Goal: Communication & Community: Answer question/provide support

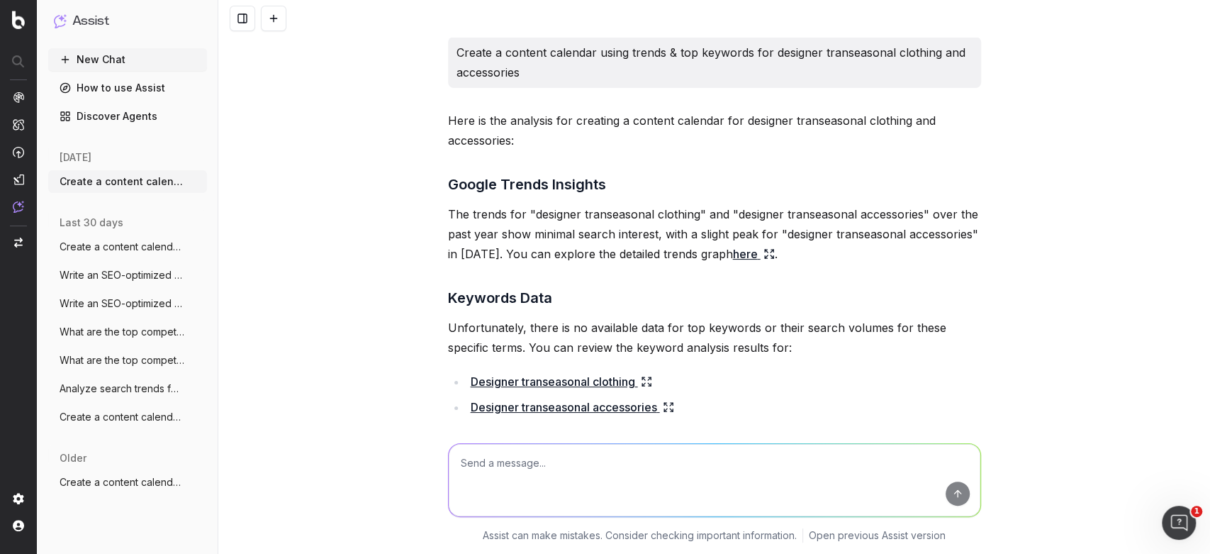
scroll to position [13268, 0]
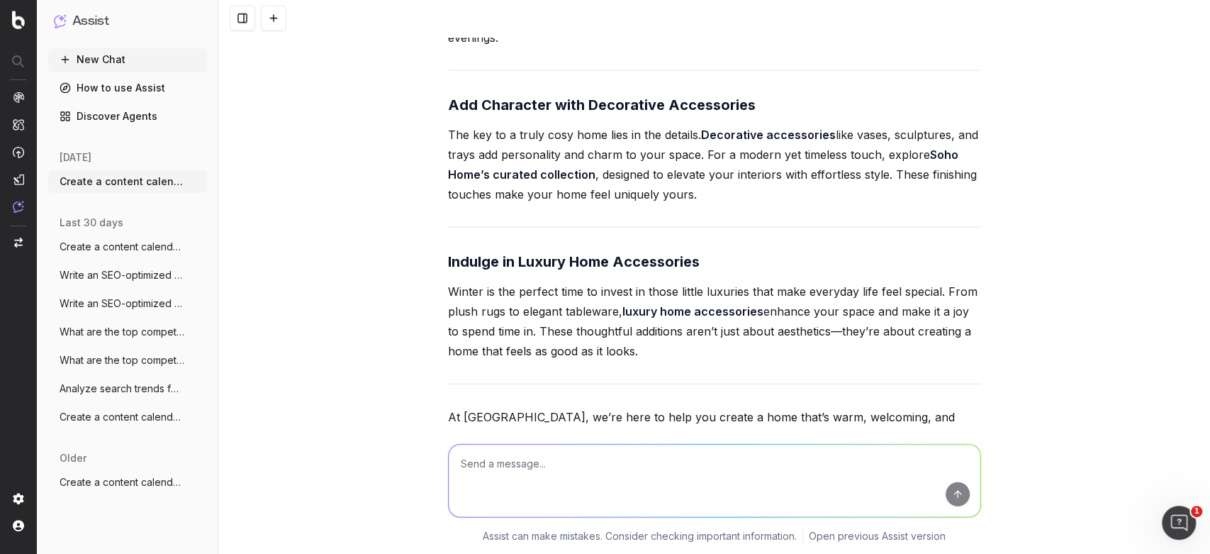
click at [493, 452] on textarea at bounding box center [715, 480] width 532 height 72
click at [624, 463] on textarea at bounding box center [715, 480] width 532 height 72
paste textarea "could you write an article for : Selfridges Fragrance Hall: What’s Trending Thi…"
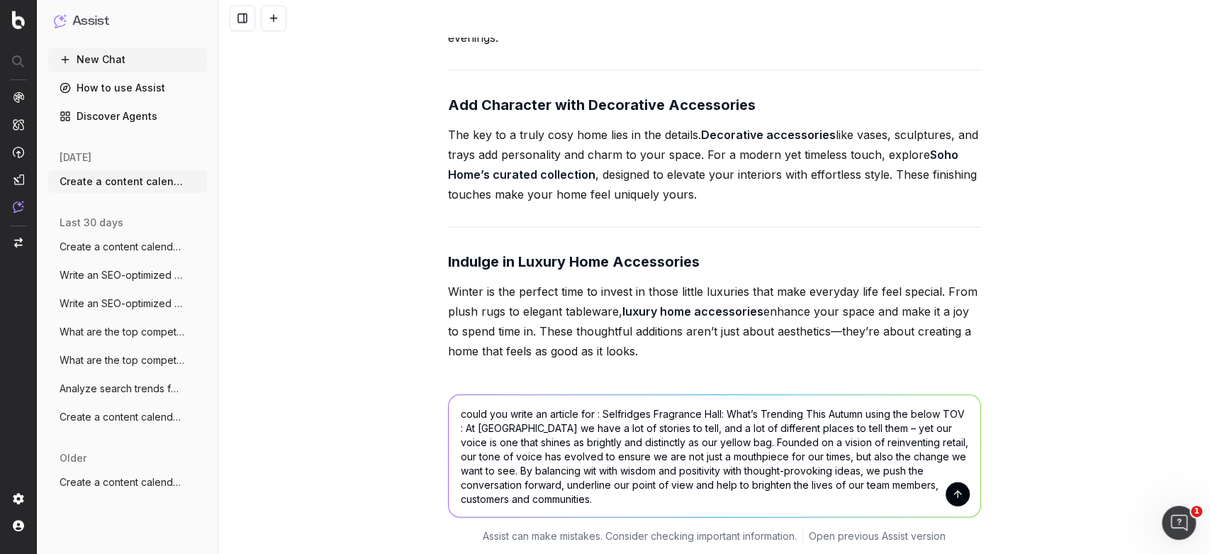
click at [862, 412] on textarea "could you write an article for : Selfridges Fragrance Hall: What’s Trending Thi…" at bounding box center [715, 455] width 532 height 122
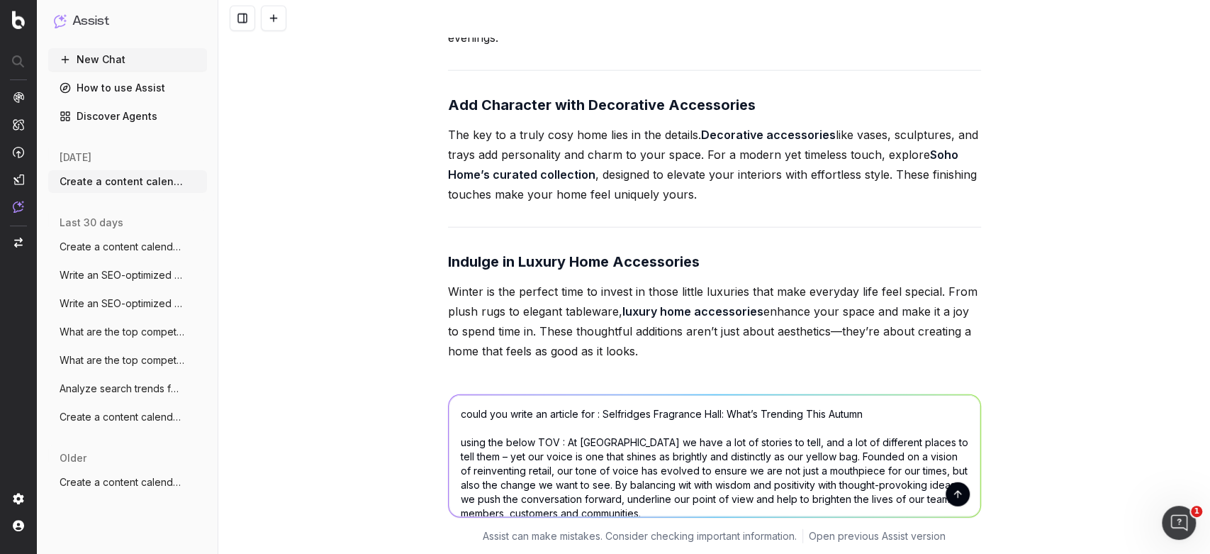
click at [564, 438] on textarea "could you write an article for : Selfridges Fragrance Hall: What’s Trending Thi…" at bounding box center [715, 455] width 532 height 122
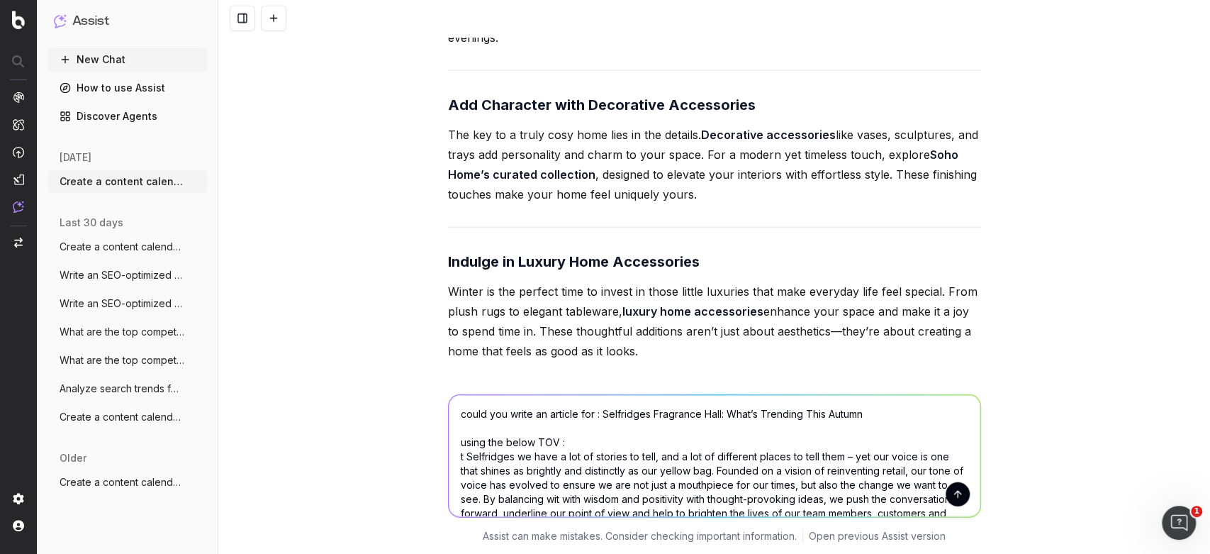
click at [564, 438] on textarea "could you write an article for : Selfridges Fragrance Hall: What’s Trending Thi…" at bounding box center [715, 455] width 532 height 122
click at [457, 454] on textarea "could you write an article for : Selfridges Fragrance Hall: What’s Trending Thi…" at bounding box center [715, 455] width 532 height 122
type textarea "could you write an article for : Selfridges Fragrance Hall: What’s Trending Thi…"
click at [950, 494] on button "submit" at bounding box center [958, 493] width 24 height 24
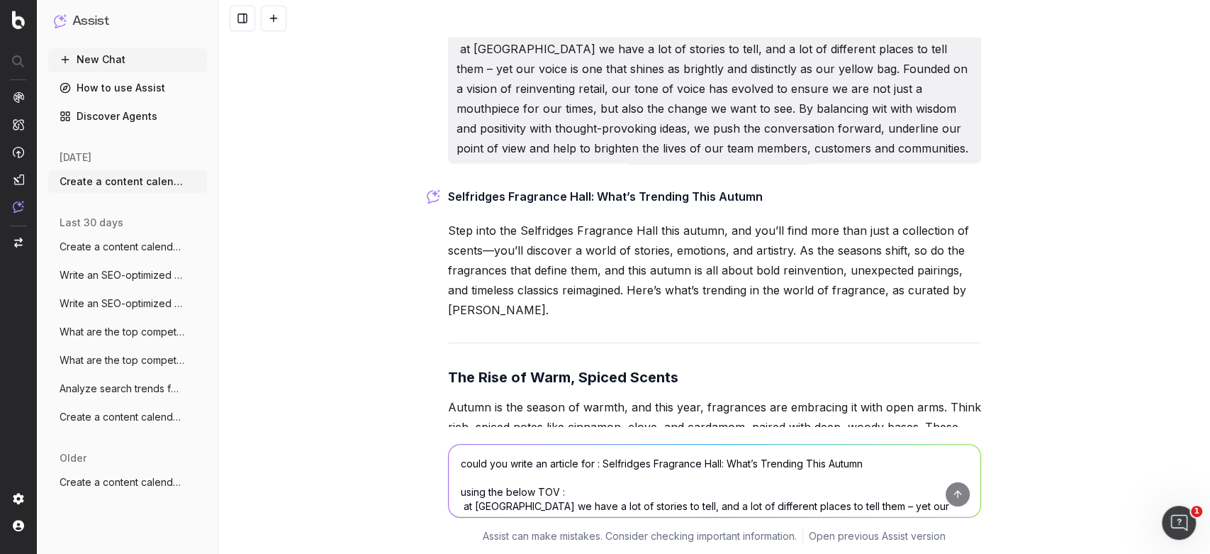
scroll to position [13857, 0]
drag, startPoint x: 441, startPoint y: 82, endPoint x: 488, endPoint y: 180, distance: 109.1
copy p "Step into the Selfridges Fragrance Hall this autumn, and you’ll find more than …"
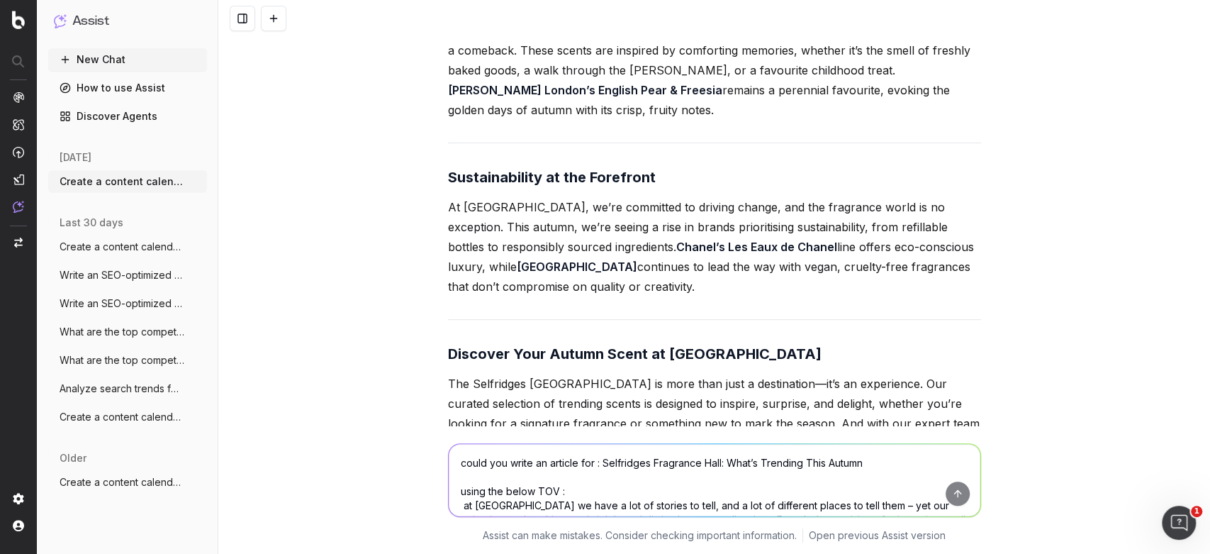
scroll to position [14764, 0]
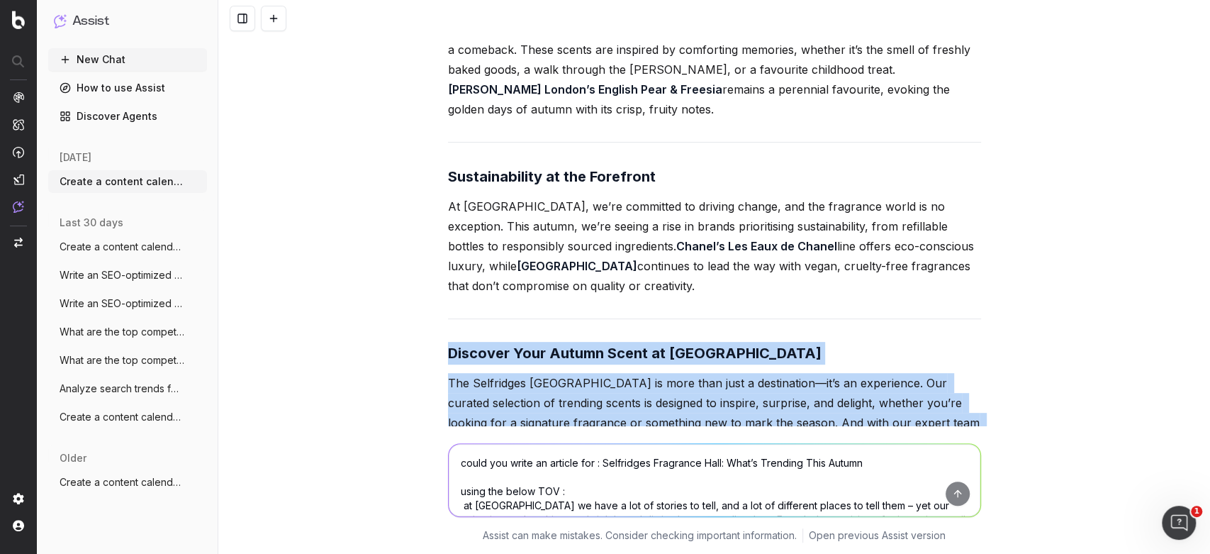
drag, startPoint x: 556, startPoint y: 352, endPoint x: 425, endPoint y: 194, distance: 204.4
click at [425, 194] on div "Create a content calendar using trends & top keywords for designer transeasonal…" at bounding box center [714, 277] width 992 height 554
copy div "Discover Your Autumn Scent at [GEOGRAPHIC_DATA] The Selfridges [GEOGRAPHIC_DATA…"
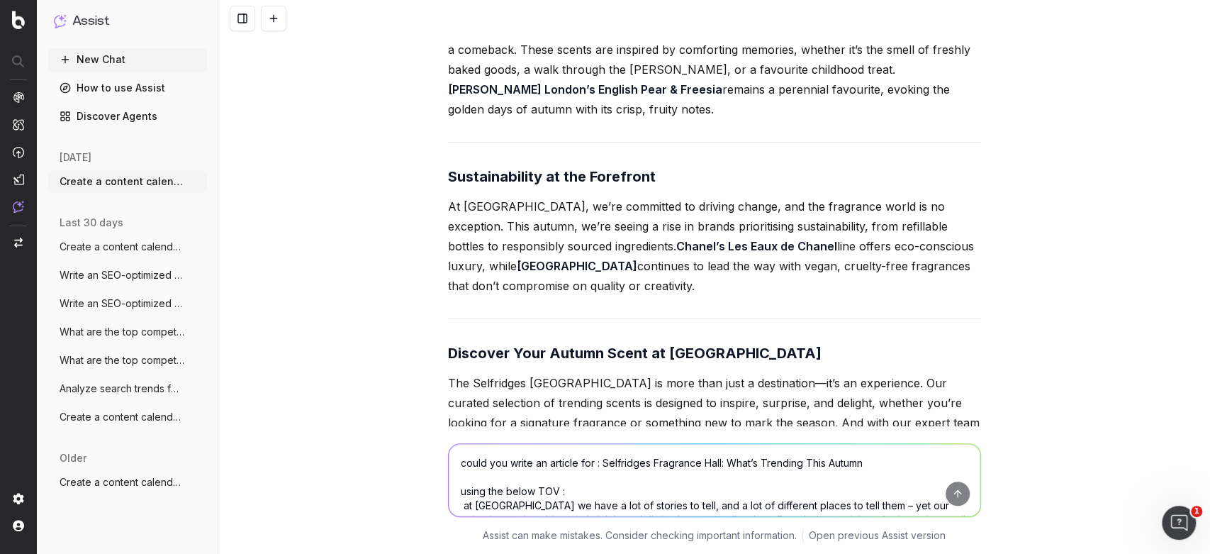
click at [498, 456] on textarea "could you write an article for : Selfridges Fragrance Hall: What’s Trending Thi…" at bounding box center [715, 480] width 532 height 72
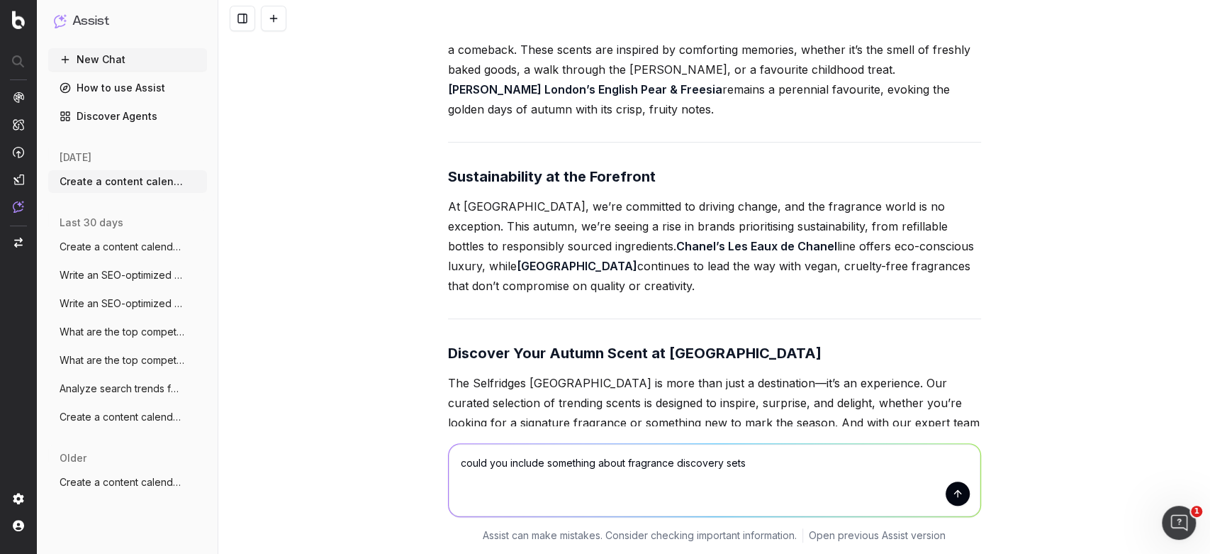
type textarea "could you include something about fragrance discovery sets?"
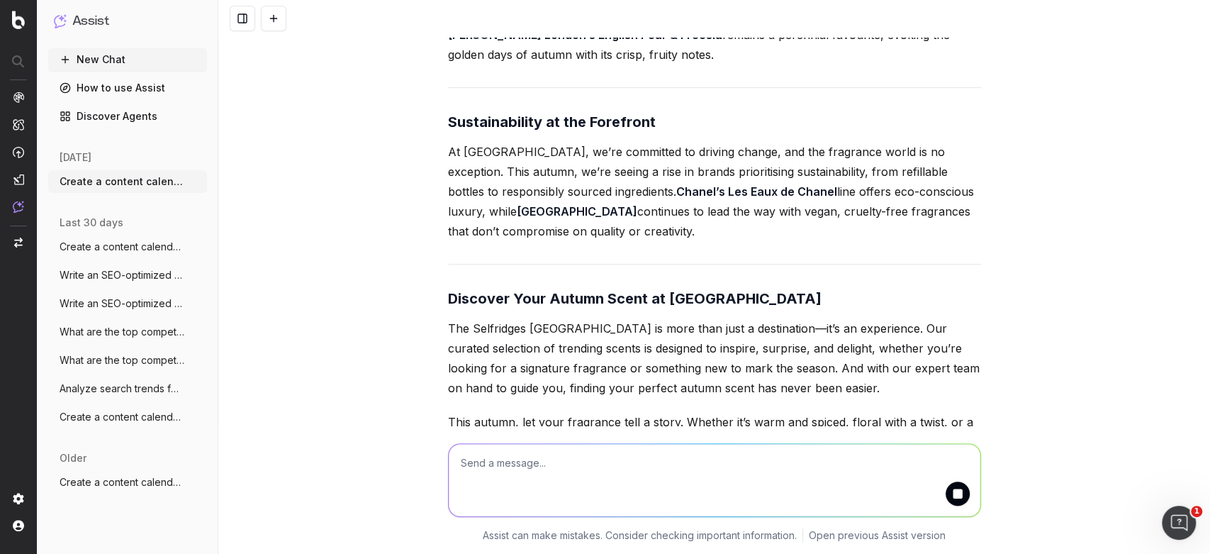
scroll to position [14837, 0]
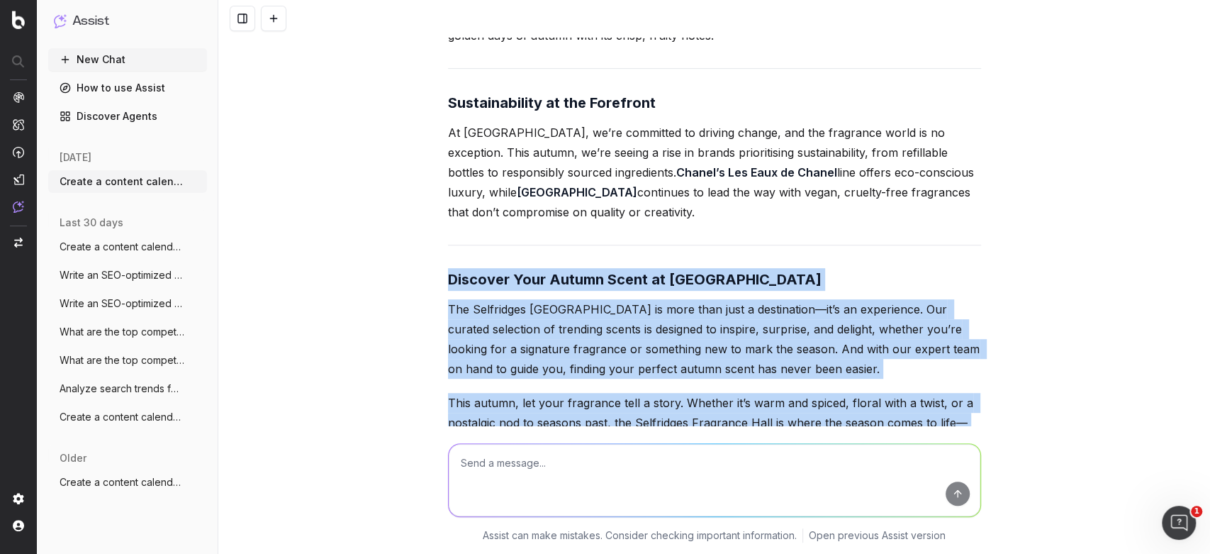
drag, startPoint x: 562, startPoint y: 283, endPoint x: 430, endPoint y: 106, distance: 220.5
click at [430, 106] on div "Create a content calendar using trends & top keywords for designer transeasonal…" at bounding box center [714, 277] width 992 height 554
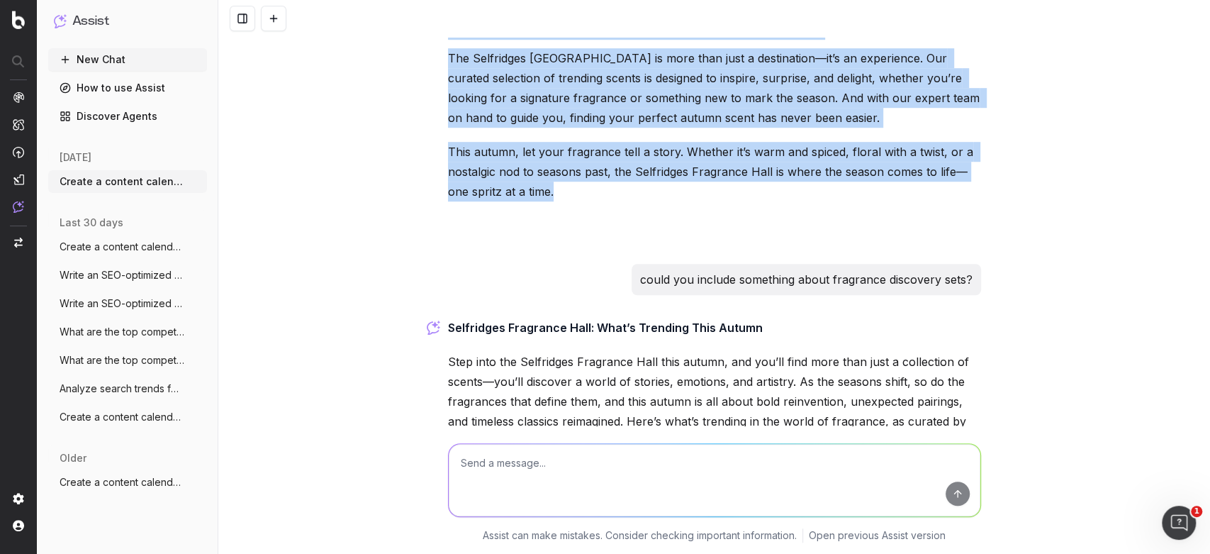
scroll to position [15088, 0]
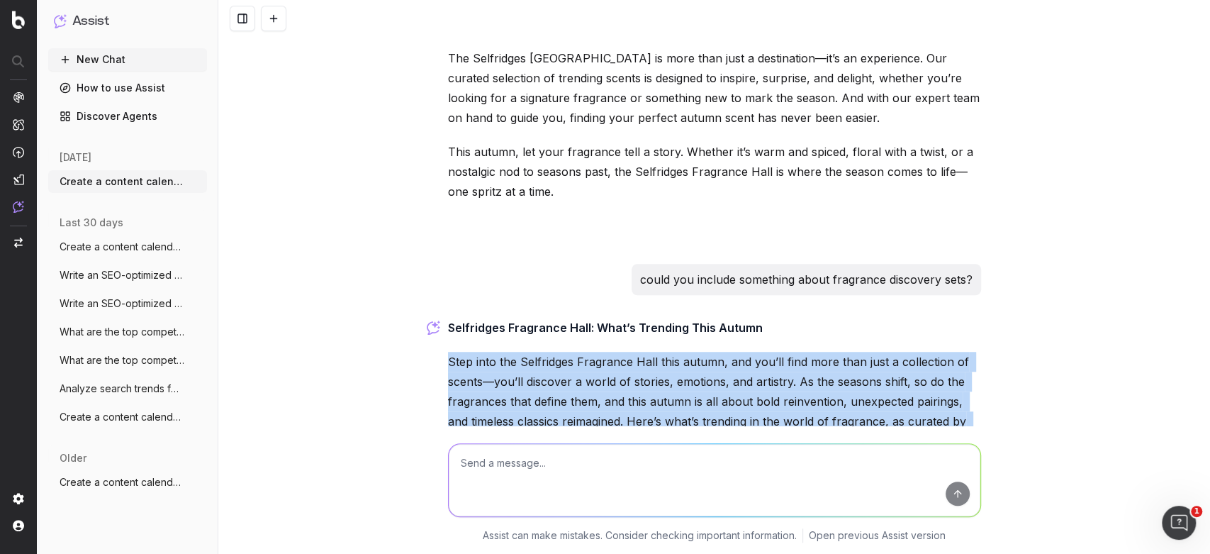
drag, startPoint x: 528, startPoint y: 281, endPoint x: 432, endPoint y: 191, distance: 131.4
click at [432, 191] on div "Create a content calendar using trends & top keywords for designer transeasonal…" at bounding box center [714, 277] width 992 height 554
copy p "Step into the Selfridges Fragrance Hall this autumn, and you’ll find more than …"
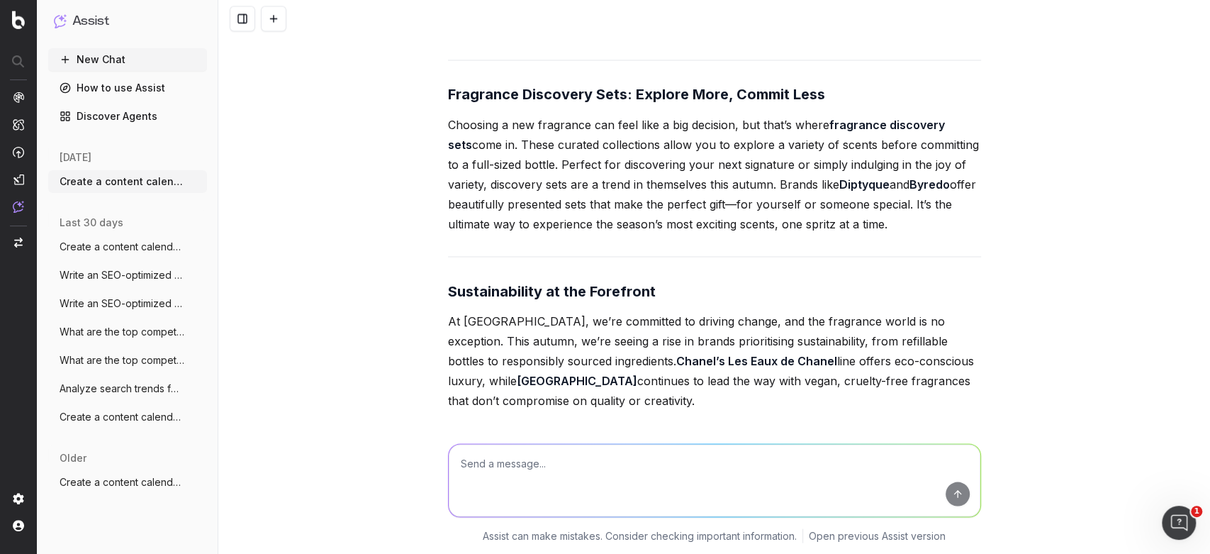
scroll to position [16322, 0]
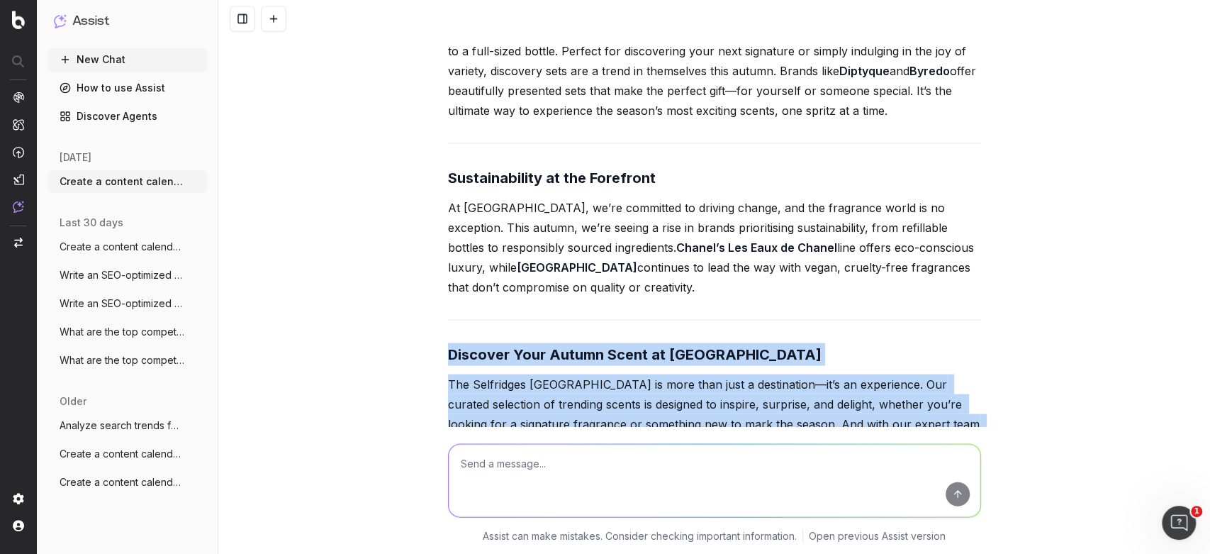
drag, startPoint x: 669, startPoint y: 352, endPoint x: 414, endPoint y: 162, distance: 318.2
click at [414, 162] on div "Create a content calendar using trends & top keywords for designer transeasonal…" at bounding box center [714, 277] width 992 height 554
copy div "Discover Your Autumn Scent at [GEOGRAPHIC_DATA] The Selfridges [GEOGRAPHIC_DATA…"
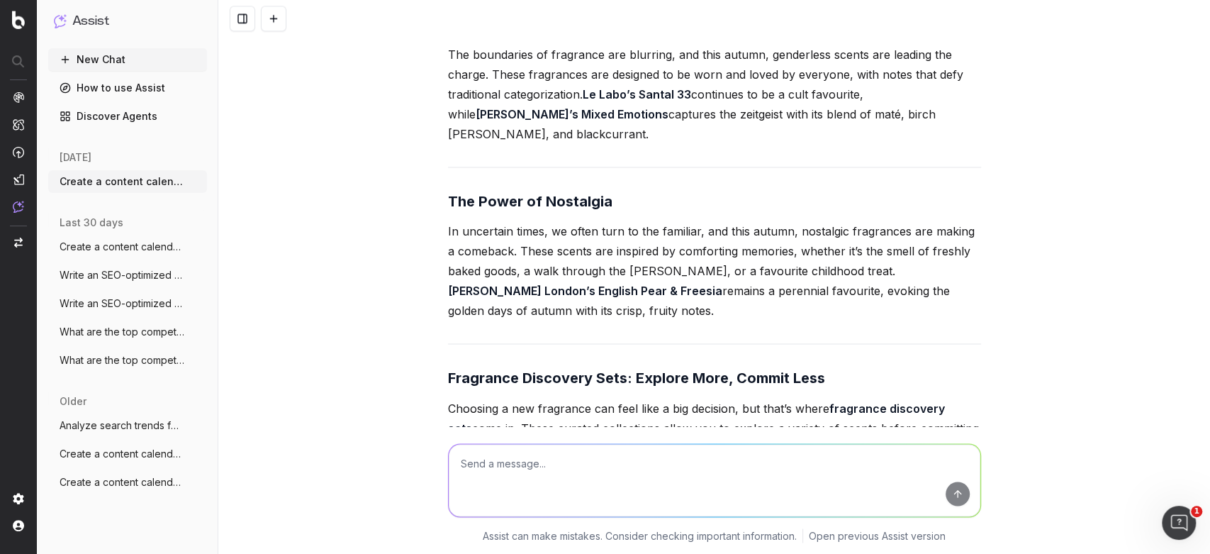
scroll to position [15926, 0]
drag, startPoint x: 888, startPoint y: 324, endPoint x: 342, endPoint y: 175, distance: 565.9
click at [342, 175] on div "Create a content calendar using trends & top keywords for designer transeasonal…" at bounding box center [714, 277] width 992 height 554
copy div "Fragrance Discovery Sets: Explore More, Commit Less Choosing a new fragrance ca…"
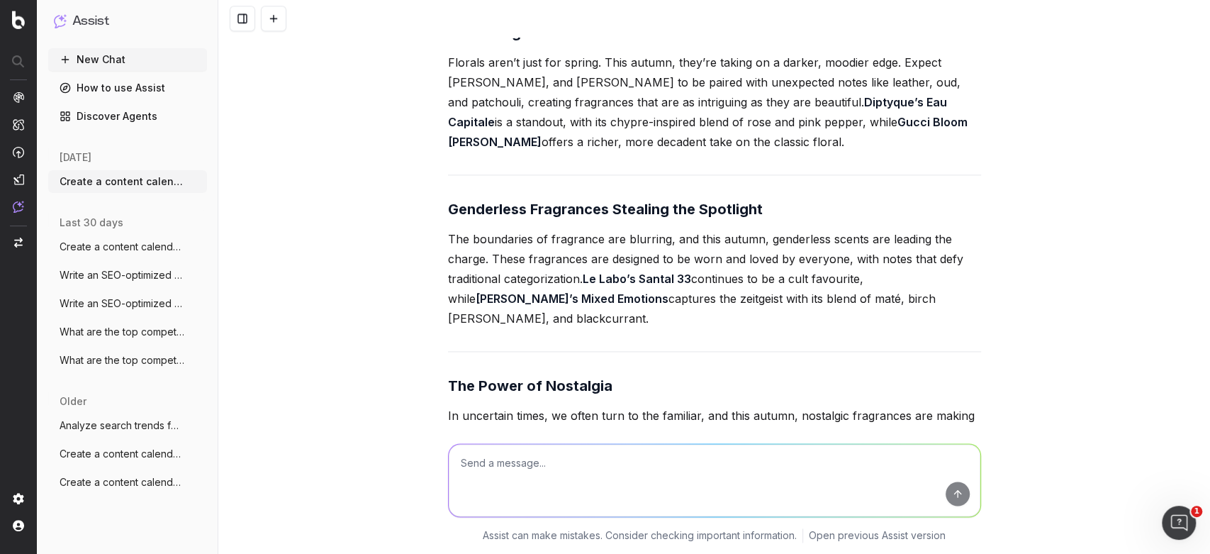
scroll to position [15740, 0]
drag, startPoint x: 564, startPoint y: 309, endPoint x: 415, endPoint y: 196, distance: 186.8
click at [415, 196] on div "Create a content calendar using trends & top keywords for designer transeasonal…" at bounding box center [714, 277] width 992 height 554
copy div "The Power of Nostalgia In uncertain times, we often turn to the familiar, and t…"
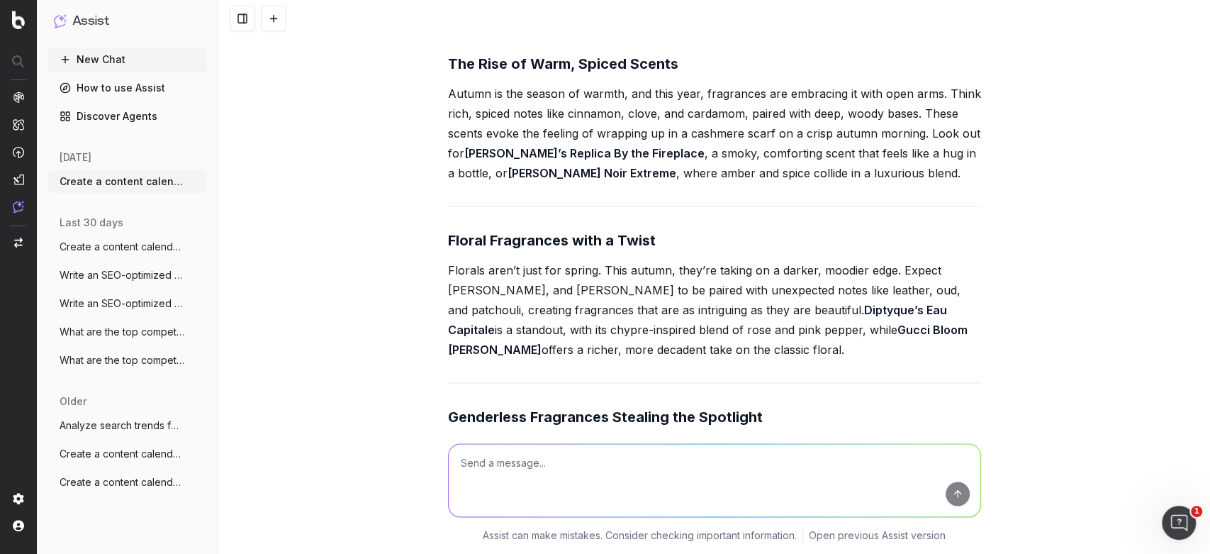
scroll to position [15675, 0]
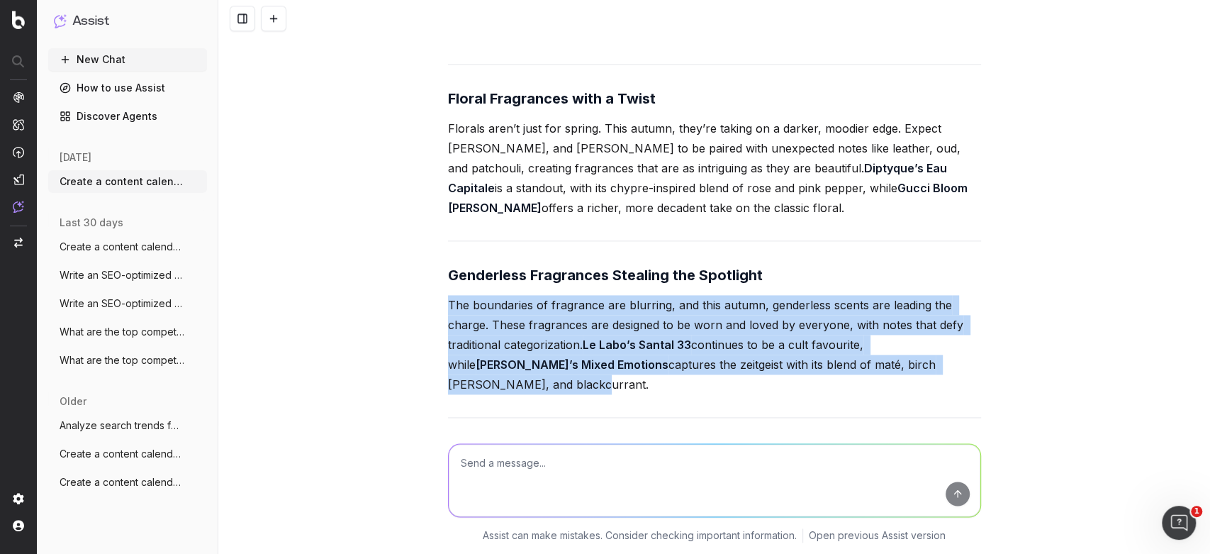
drag, startPoint x: 951, startPoint y: 214, endPoint x: 937, endPoint y: 204, distance: 17.9
click at [937, 205] on div "Selfridges Fragrance Hall: What’s Trending This Autumn Step into the Selfridges…" at bounding box center [714, 493] width 533 height 1525
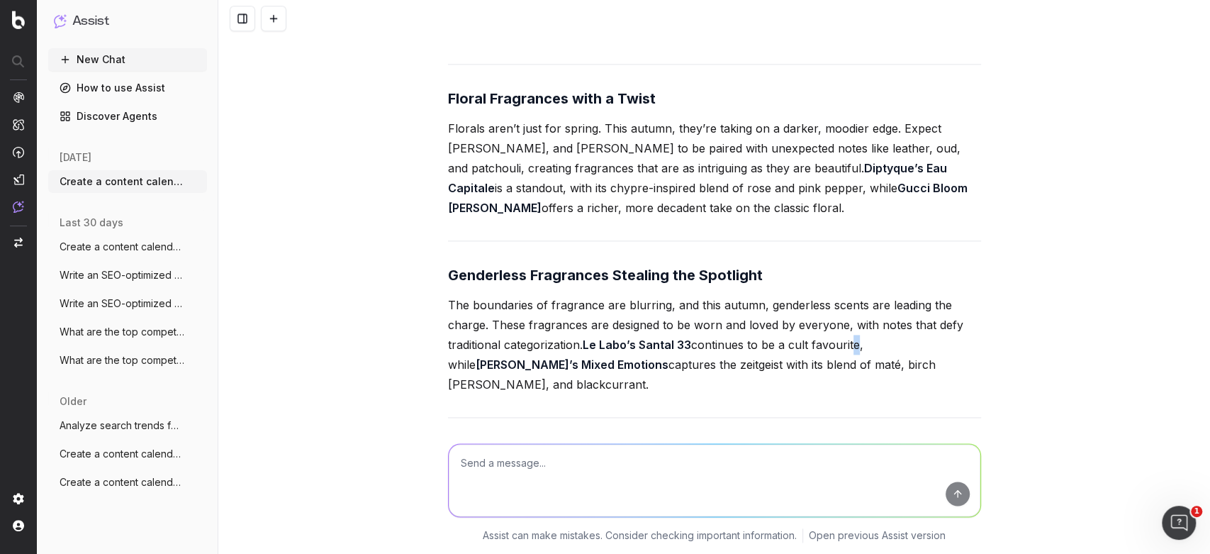
click at [851, 295] on p "The boundaries of fragrance are blurring, and this autumn, genderless scents ar…" at bounding box center [714, 344] width 533 height 99
click at [951, 295] on p "The boundaries of fragrance are blurring, and this autumn, genderless scents ar…" at bounding box center [714, 344] width 533 height 99
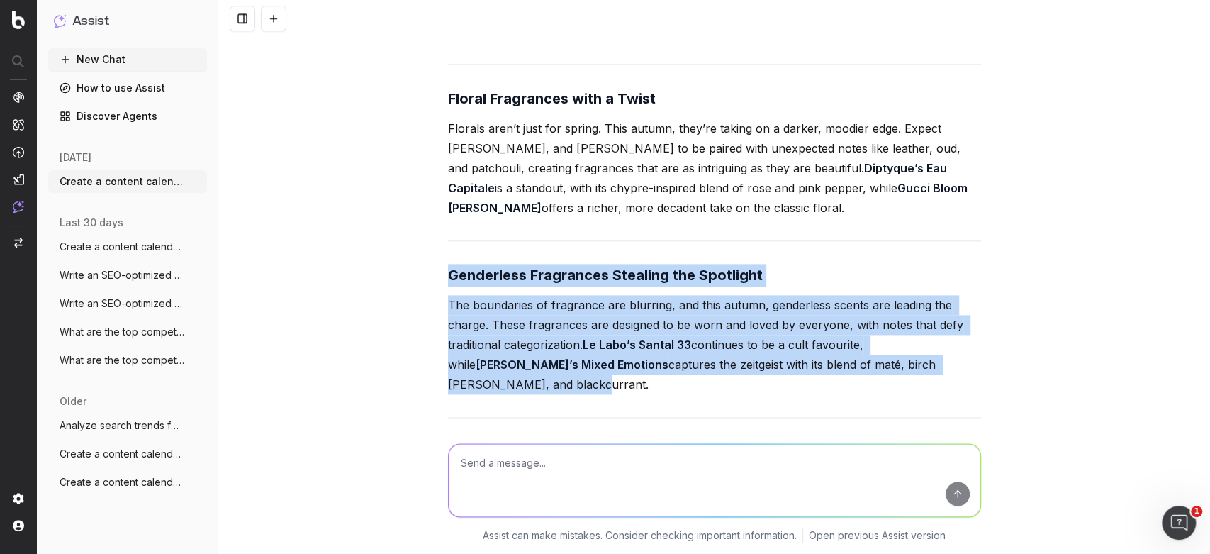
drag, startPoint x: 933, startPoint y: 199, endPoint x: 417, endPoint y: 91, distance: 527.1
click at [417, 91] on div "Create a content calendar using trends & top keywords for designer transeasonal…" at bounding box center [714, 277] width 992 height 554
copy div "Genderless Fragrances Stealing the Spotlight The boundaries of fragrance are bl…"
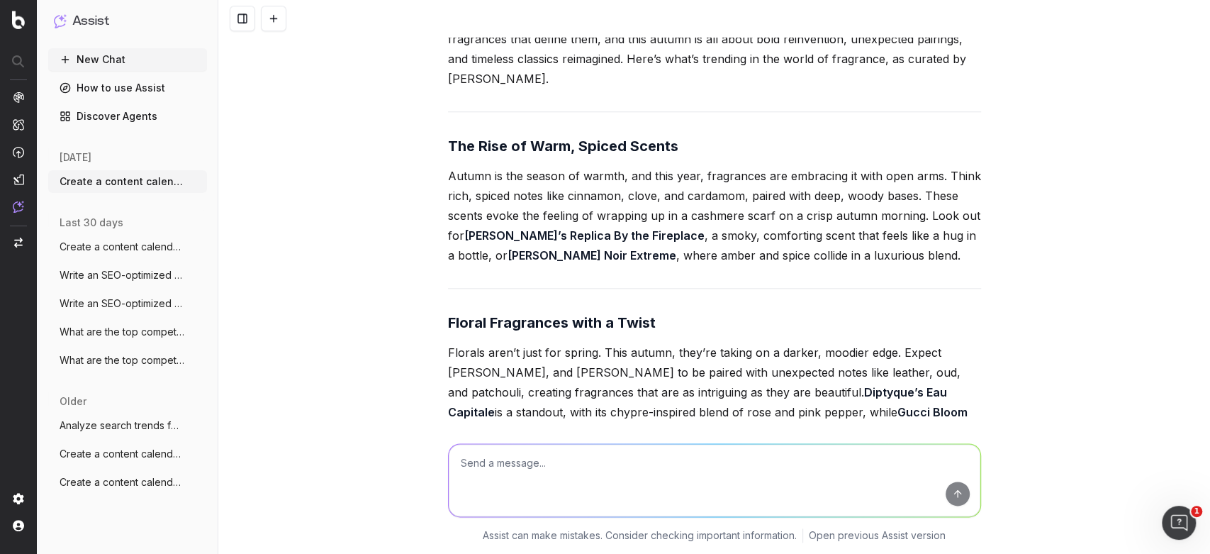
scroll to position [15450, 0]
drag, startPoint x: 720, startPoint y: 264, endPoint x: 398, endPoint y: 162, distance: 338.4
click at [398, 162] on div "Create a content calendar using trends & top keywords for designer transeasonal…" at bounding box center [714, 277] width 992 height 554
copy div "Floral Fragrances with a Twist Florals aren’t just for spring. This autumn, the…"
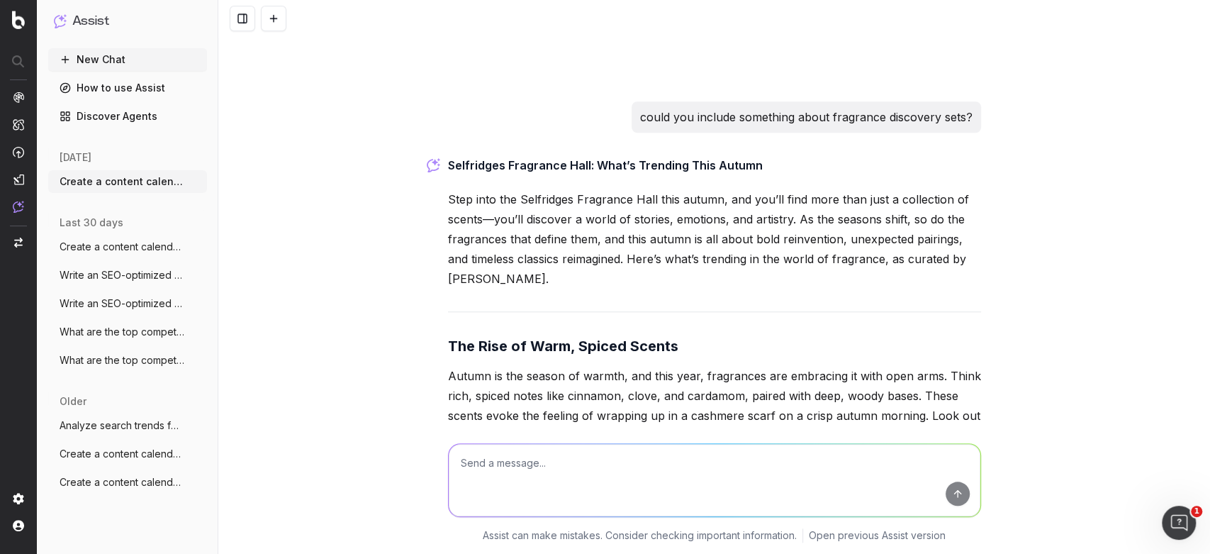
scroll to position [15250, 0]
drag, startPoint x: 919, startPoint y: 311, endPoint x: 429, endPoint y: 178, distance: 507.5
click at [429, 178] on div "Create a content calendar using trends & top keywords for designer transeasonal…" at bounding box center [714, 277] width 992 height 554
copy strong "The Rise of Warm, Spiced Scents"
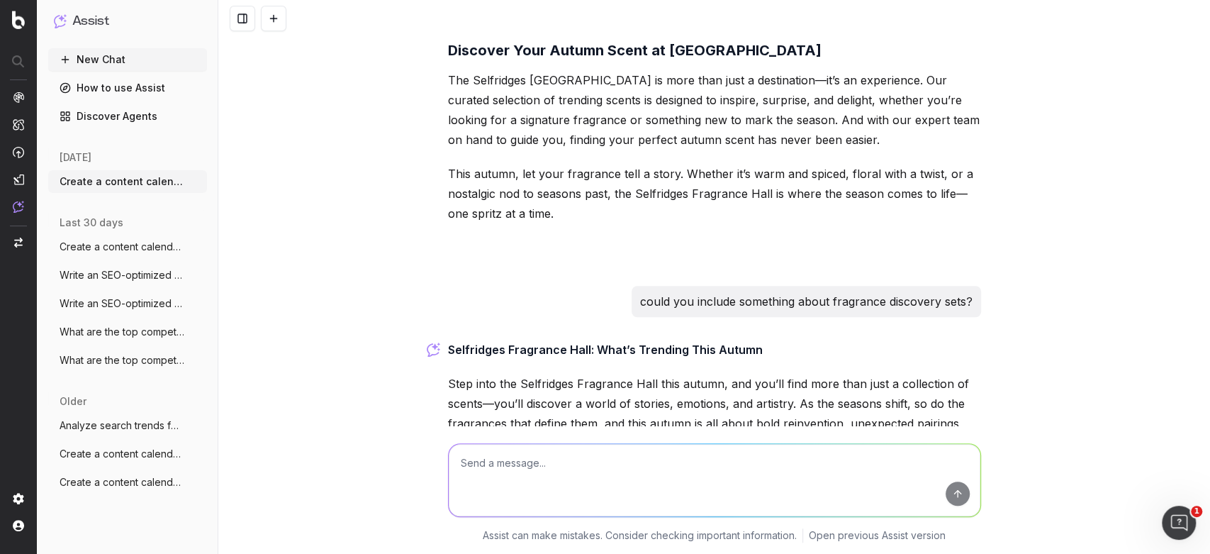
scroll to position [15065, 0]
click at [508, 459] on textarea at bounding box center [715, 480] width 532 height 72
type textarea "could you provide meta title / description and h1"
click at [508, 459] on textarea at bounding box center [715, 480] width 532 height 72
click at [507, 459] on textarea at bounding box center [715, 480] width 532 height 72
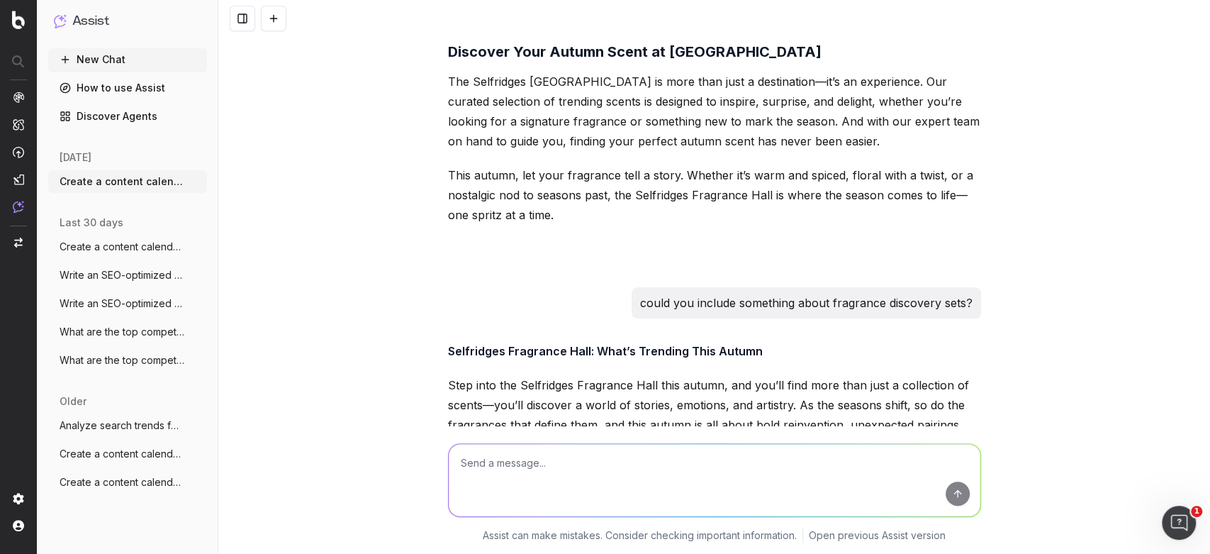
click at [507, 459] on textarea at bounding box center [715, 480] width 532 height 72
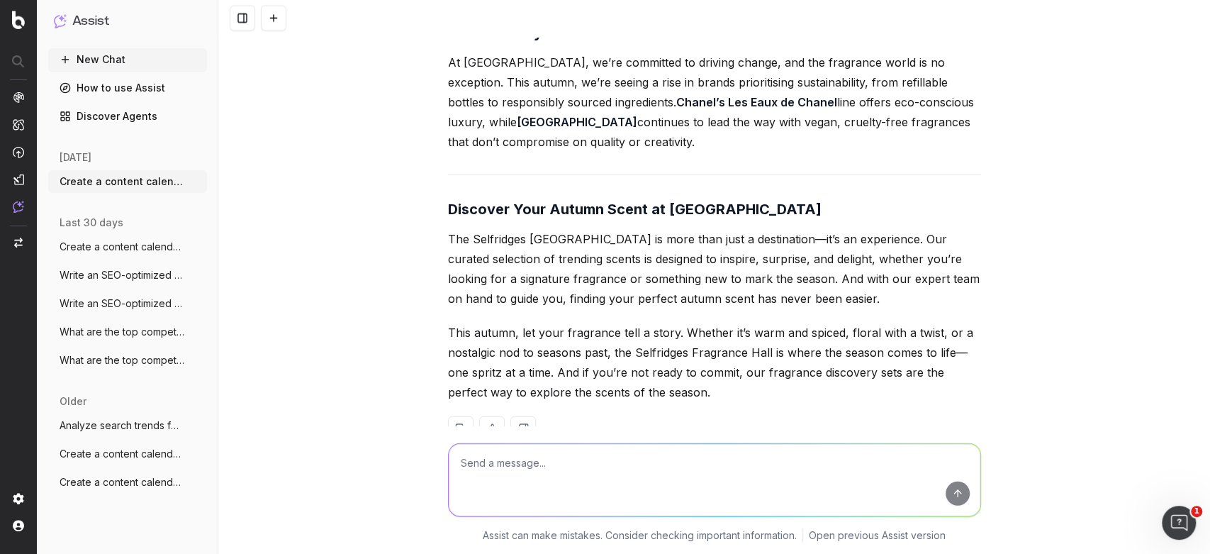
scroll to position [16880, 0]
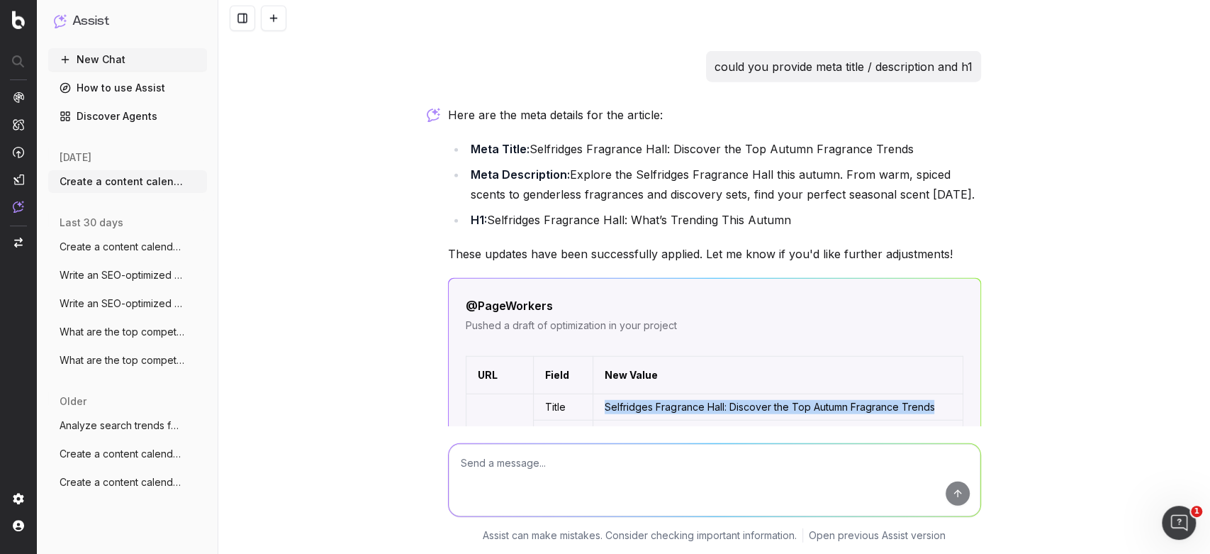
drag, startPoint x: 591, startPoint y: 220, endPoint x: 937, endPoint y: 213, distance: 346.1
click at [937, 394] on tr "[DOMAIN_NAME] Title Selfridges Fragrance Hall: Discover the Top Autumn Fragranc…" at bounding box center [714, 407] width 497 height 26
copy tr "Selfridges Fragrance Hall: Discover the Top Autumn Fragrance Trends"
drag, startPoint x: 708, startPoint y: 281, endPoint x: 597, endPoint y: 254, distance: 114.0
click at [597, 420] on td "Explore the Selfridges Fragrance Hall this autumn. From warm, spiced scents to …" at bounding box center [777, 447] width 369 height 55
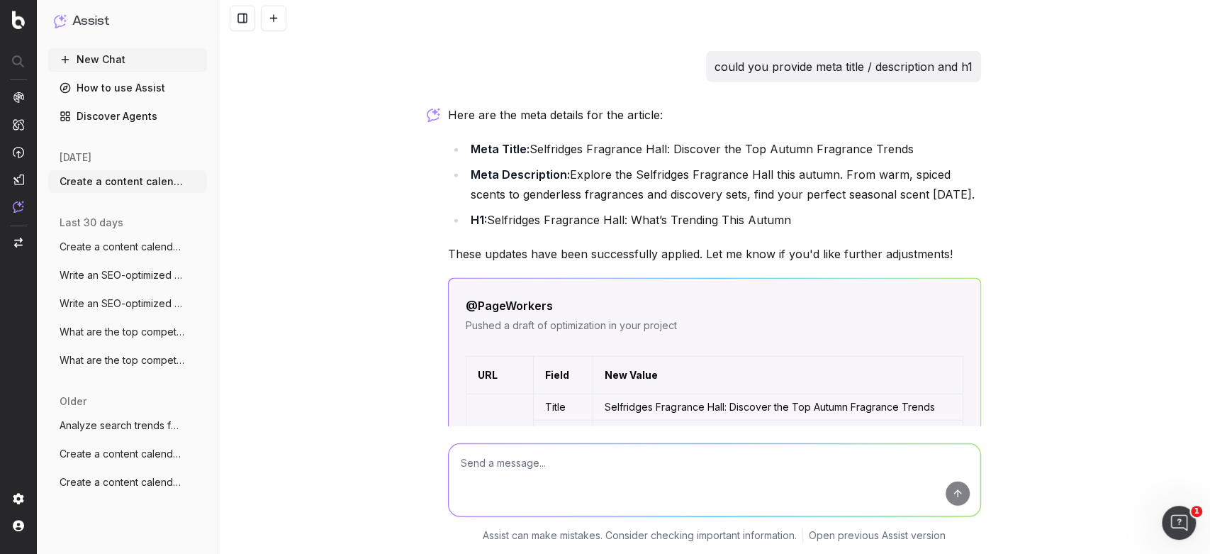
drag, startPoint x: 866, startPoint y: 300, endPoint x: 607, endPoint y: 303, distance: 259.5
click at [607, 475] on td "Selfridges Fragrance Hall: What’s Trending This Autumn" at bounding box center [777, 488] width 369 height 26
click at [576, 441] on div at bounding box center [714, 477] width 545 height 102
click at [574, 464] on textarea at bounding box center [715, 480] width 532 height 72
type textarea "o"
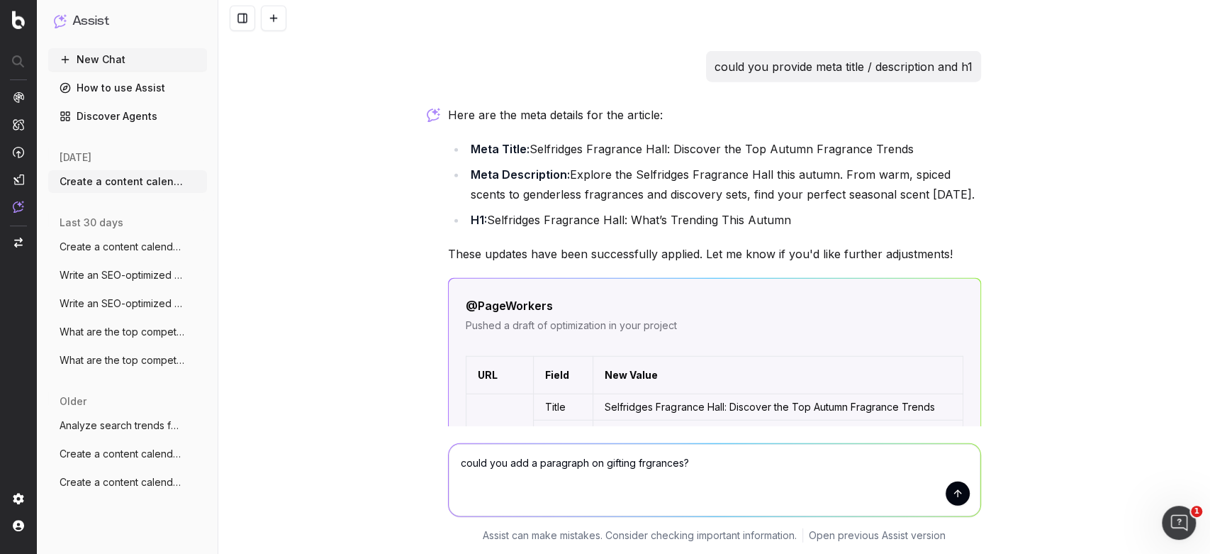
click at [638, 462] on textarea "could you add a paragraph on gifting frgrances?" at bounding box center [715, 480] width 532 height 72
click at [681, 458] on textarea "could you add a paragraph on gifting fragrances?" at bounding box center [715, 480] width 532 height 72
type textarea "could you add a paragraph on gifting fragrances / advent calancers?"
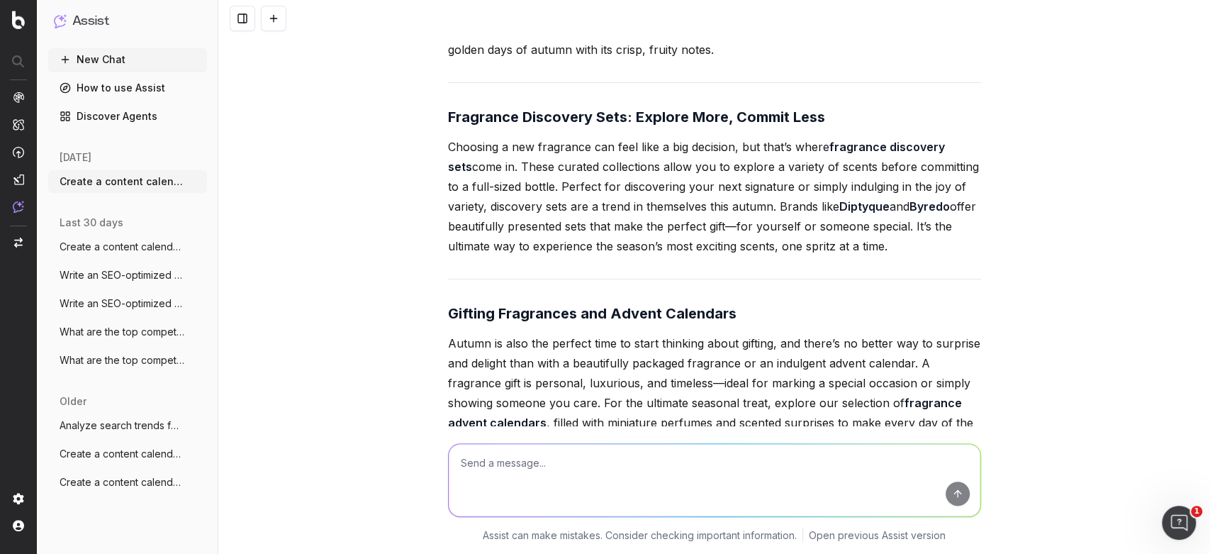
scroll to position [18324, 0]
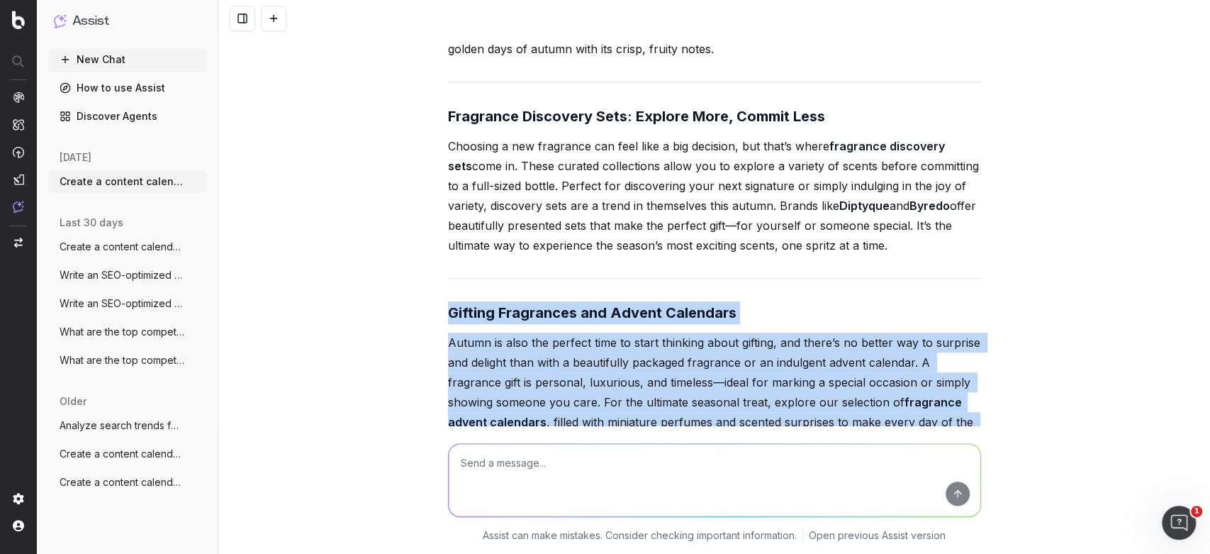
drag, startPoint x: 759, startPoint y: 264, endPoint x: 411, endPoint y: 101, distance: 383.8
click at [411, 101] on div "Create a content calendar using trends & top keywords for designer transeasonal…" at bounding box center [714, 277] width 992 height 554
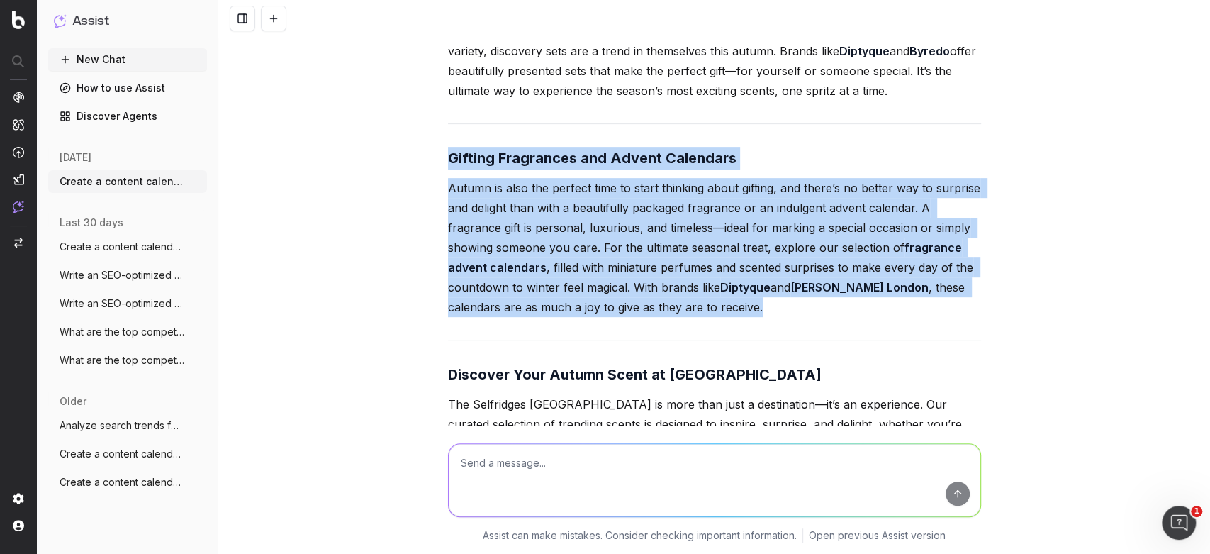
click at [564, 465] on textarea at bounding box center [715, 480] width 532 height 72
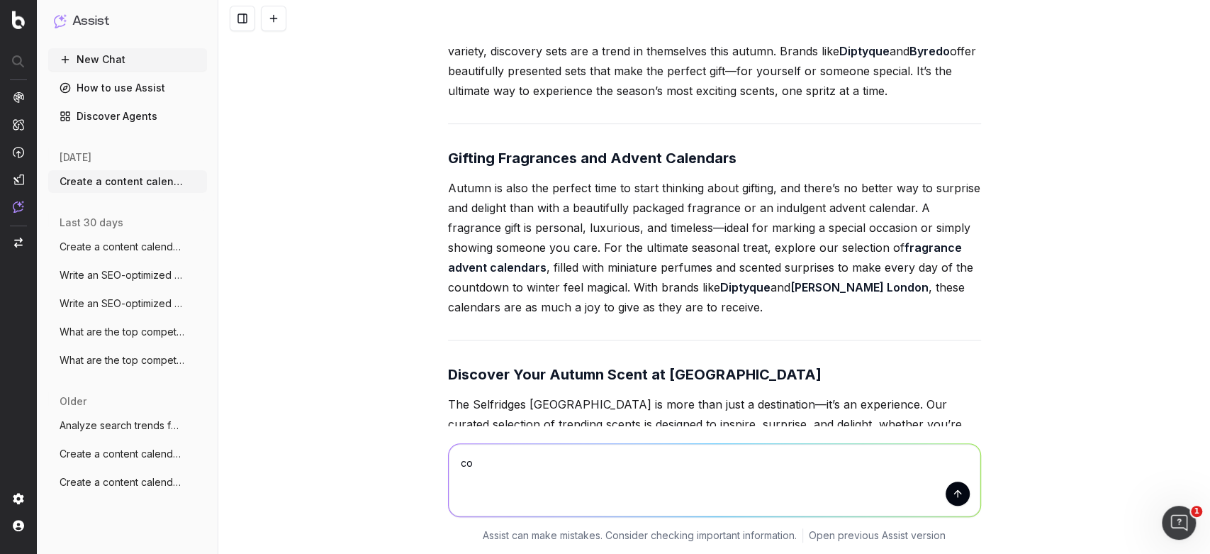
type textarea "c"
click at [473, 489] on textarea at bounding box center [715, 480] width 532 height 72
type textarea "Could you now write an article on christmas decorations ?"
click at [957, 498] on button "submit" at bounding box center [958, 493] width 24 height 24
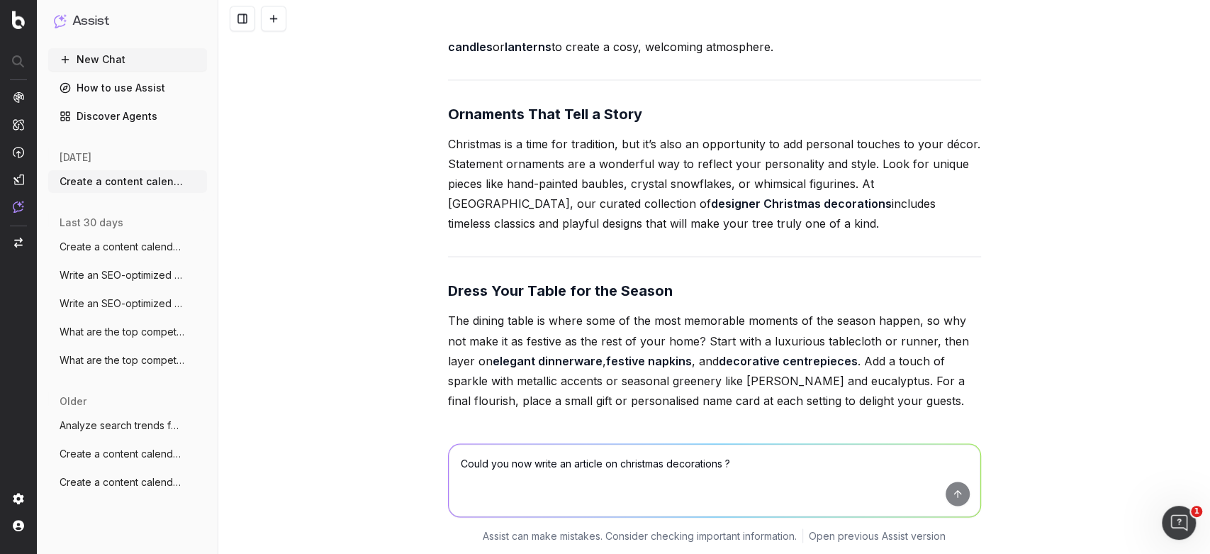
scroll to position [20009, 0]
